Goal: Use online tool/utility

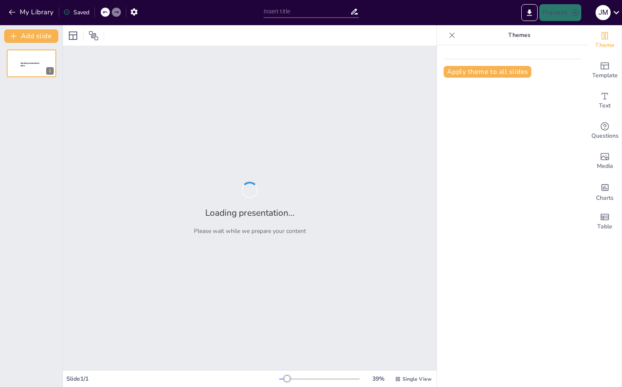
type input "Distancias de Aislamiento Inicial según la Guía GREE"
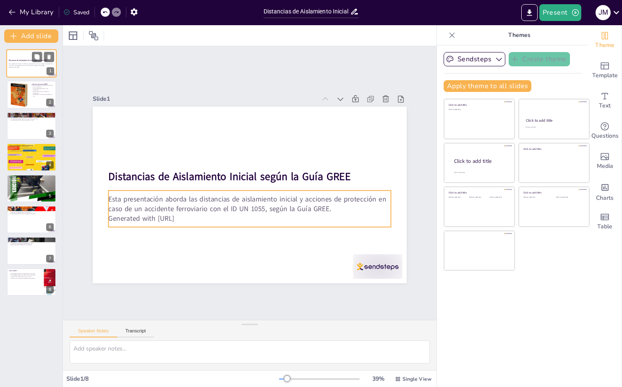
click at [14, 63] on div "Esta presentación aborda las distancias de aislamiento inicial y acciones de pr…" at bounding box center [31, 66] width 45 height 6
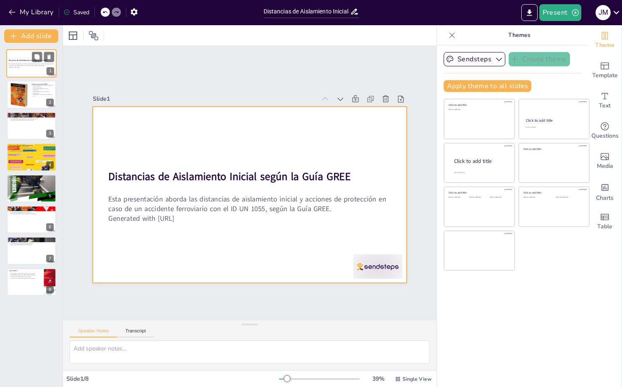
click at [21, 75] on div at bounding box center [31, 63] width 50 height 29
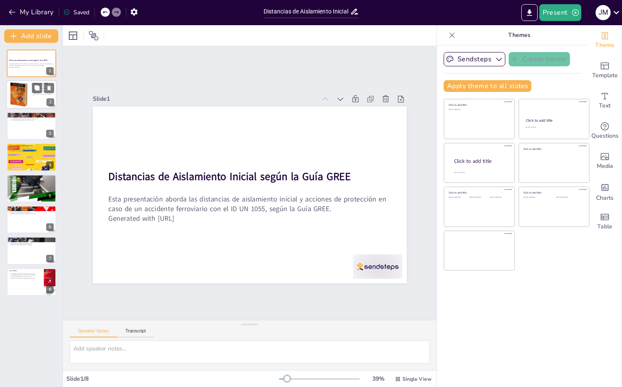
click at [23, 92] on div at bounding box center [19, 94] width 20 height 26
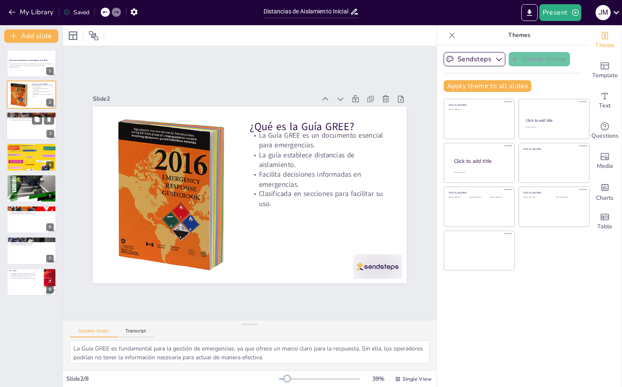
click at [25, 130] on div at bounding box center [31, 126] width 50 height 29
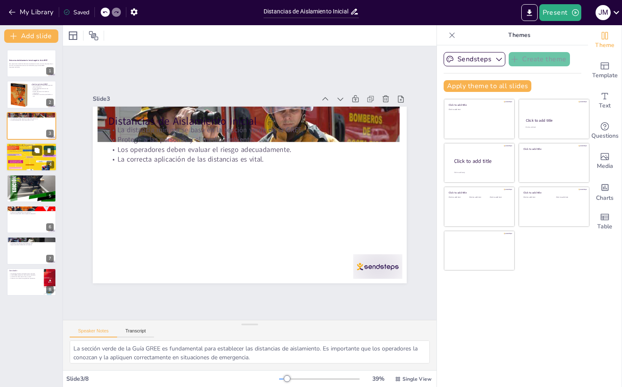
click at [23, 160] on div at bounding box center [31, 157] width 50 height 38
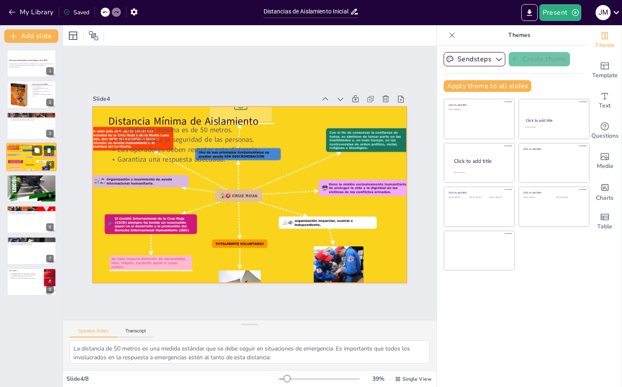
click at [22, 168] on div at bounding box center [31, 157] width 50 height 38
click at [22, 186] on div at bounding box center [31, 188] width 50 height 65
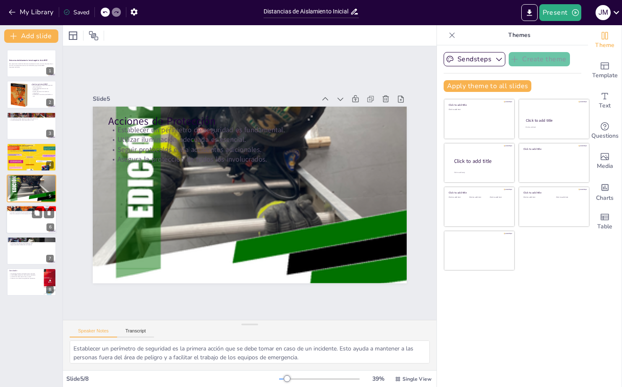
click at [23, 220] on div at bounding box center [31, 219] width 50 height 29
type textarea "La seguridad pública es la principal preocupación en emergencias. La Guía GREE …"
